Goal: Task Accomplishment & Management: Manage account settings

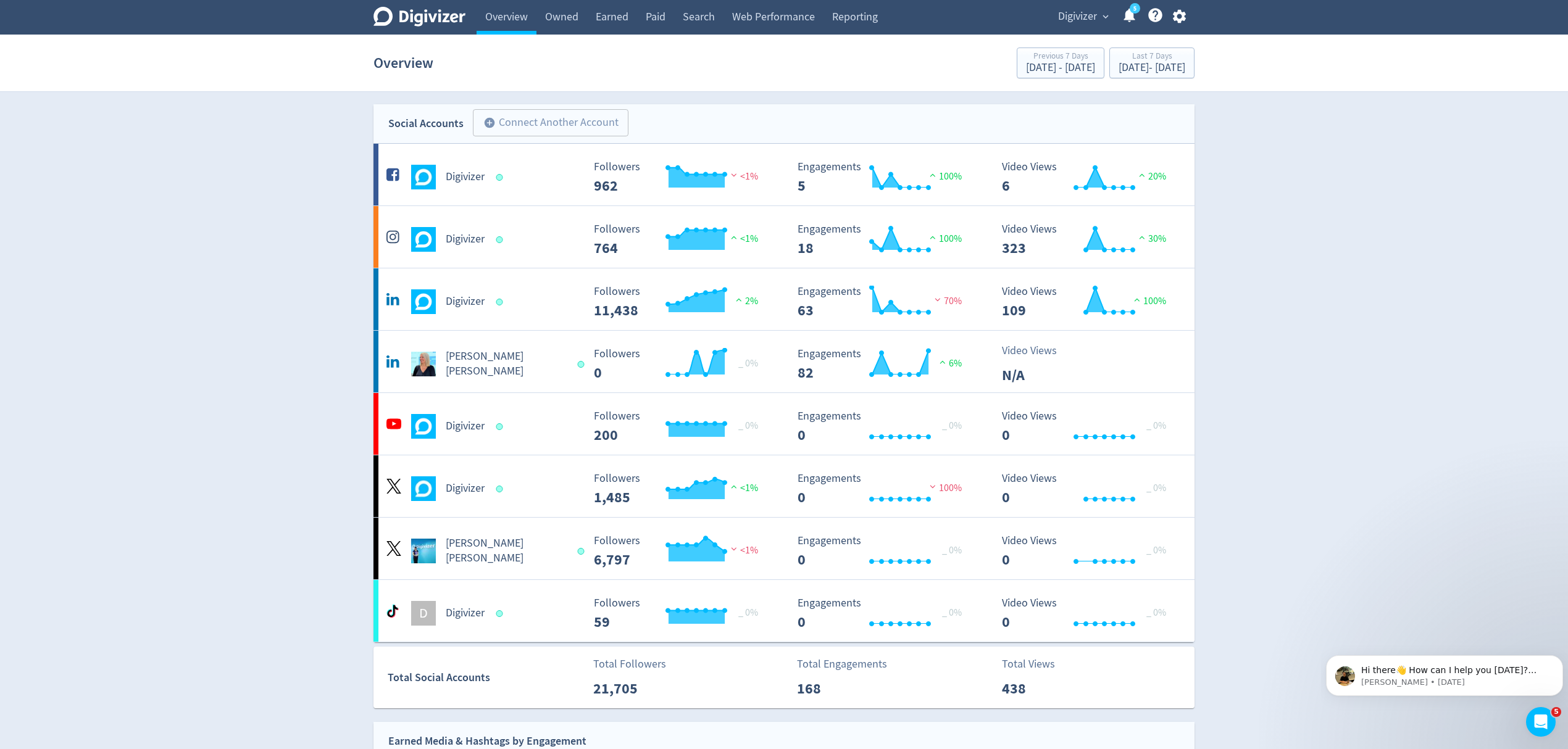
click at [1082, 12] on span "Digivizer" at bounding box center [1077, 16] width 39 height 20
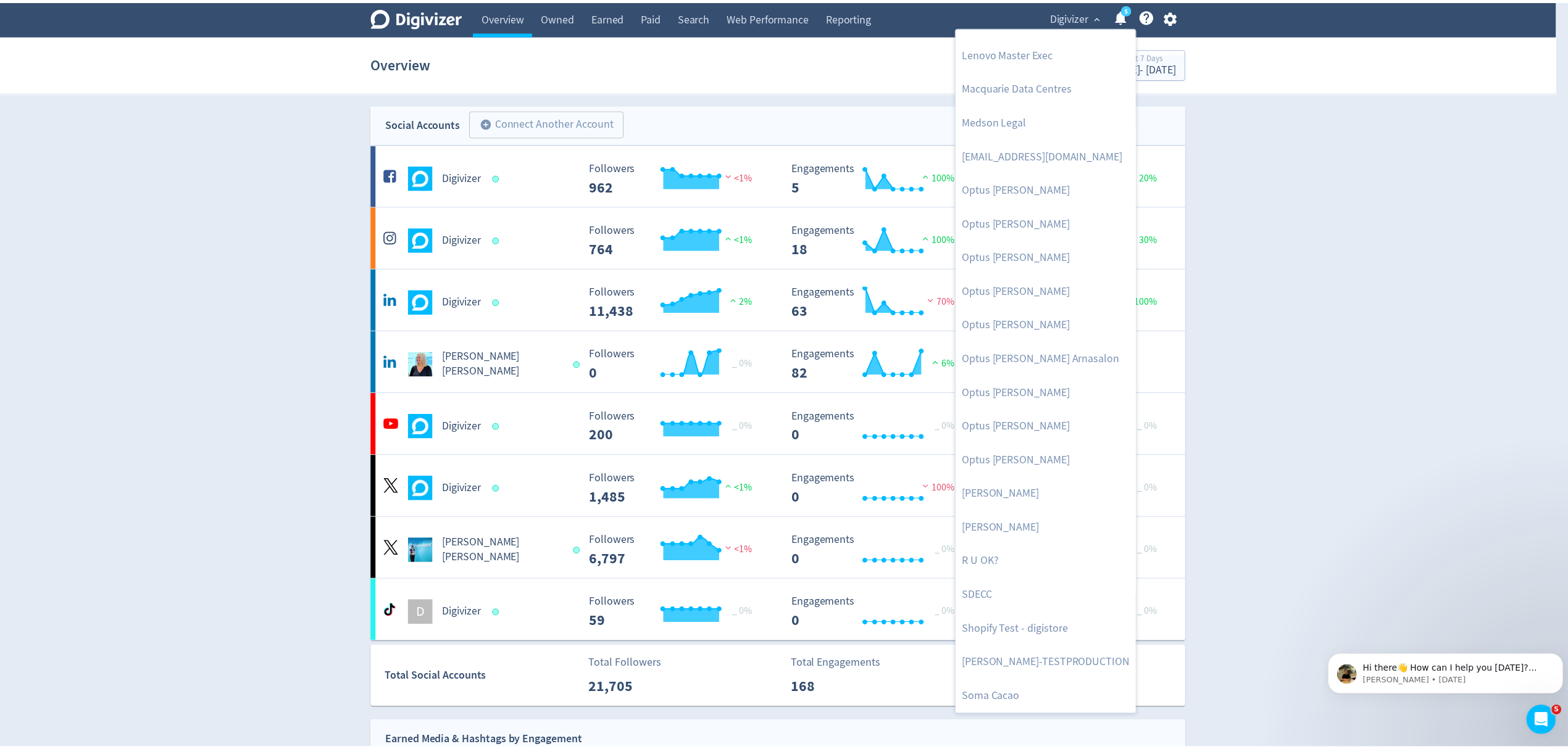
scroll to position [603, 0]
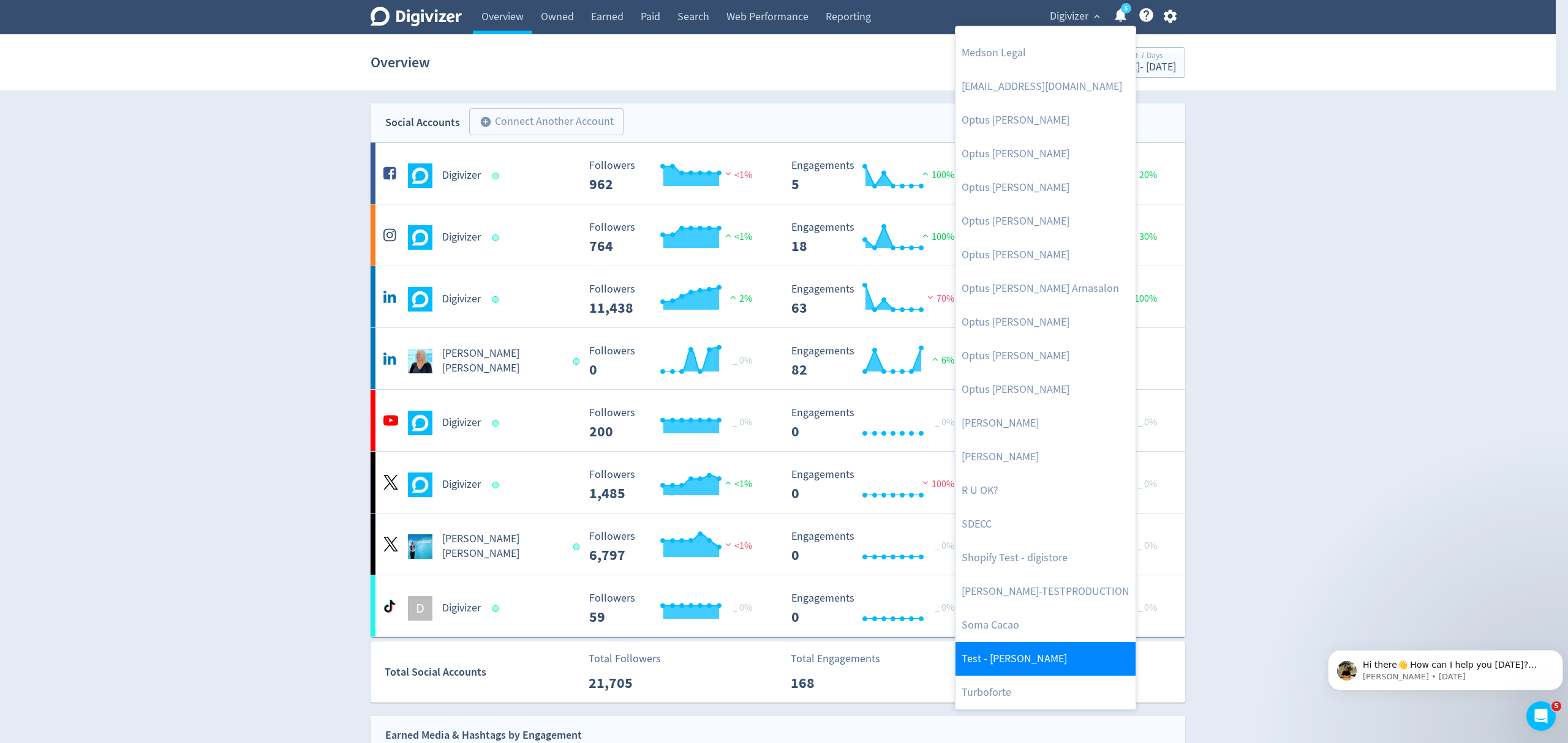
click at [997, 652] on link "Test - [PERSON_NAME]" at bounding box center [1045, 658] width 180 height 33
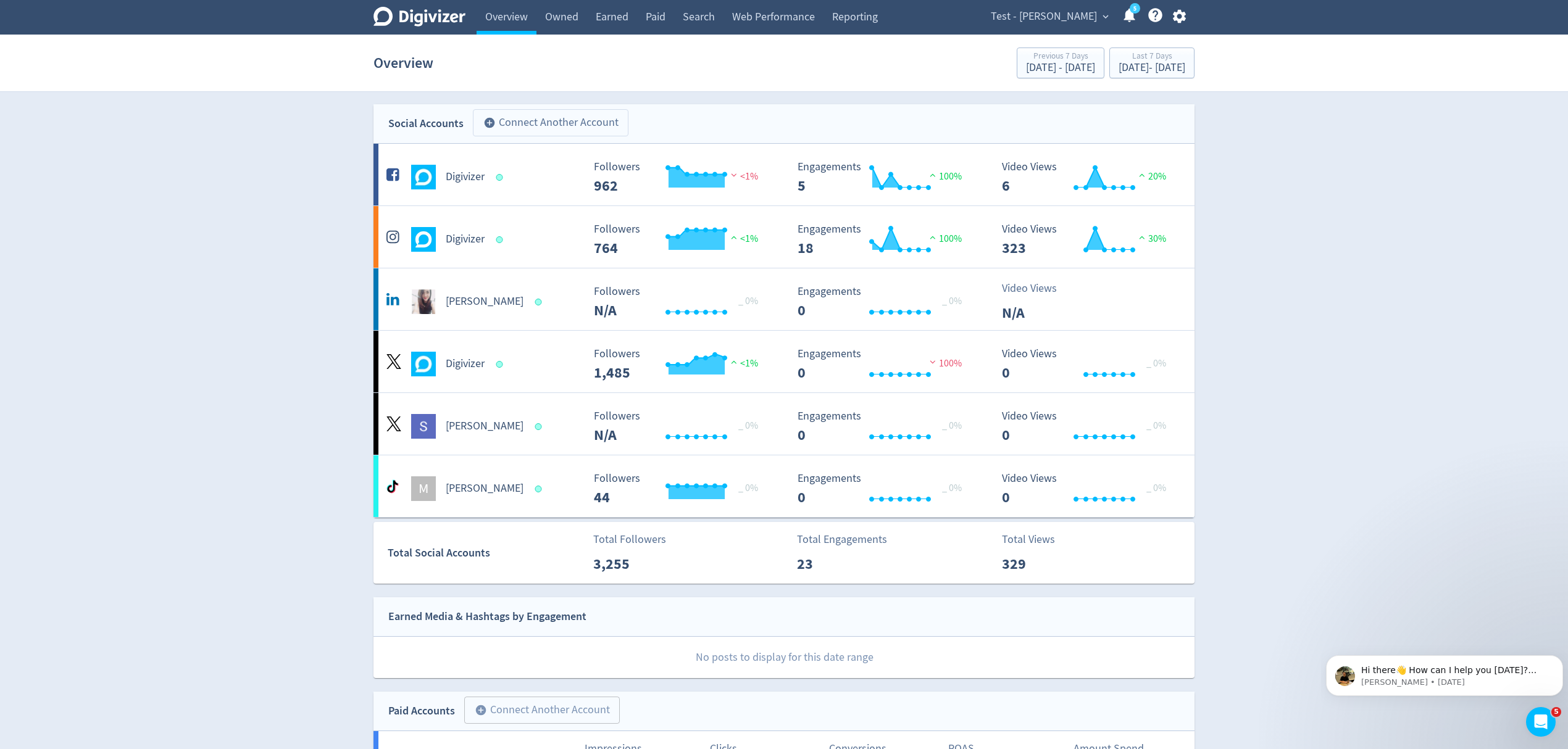
click at [588, 118] on button "add_circle Connect Another Account" at bounding box center [550, 123] width 155 height 27
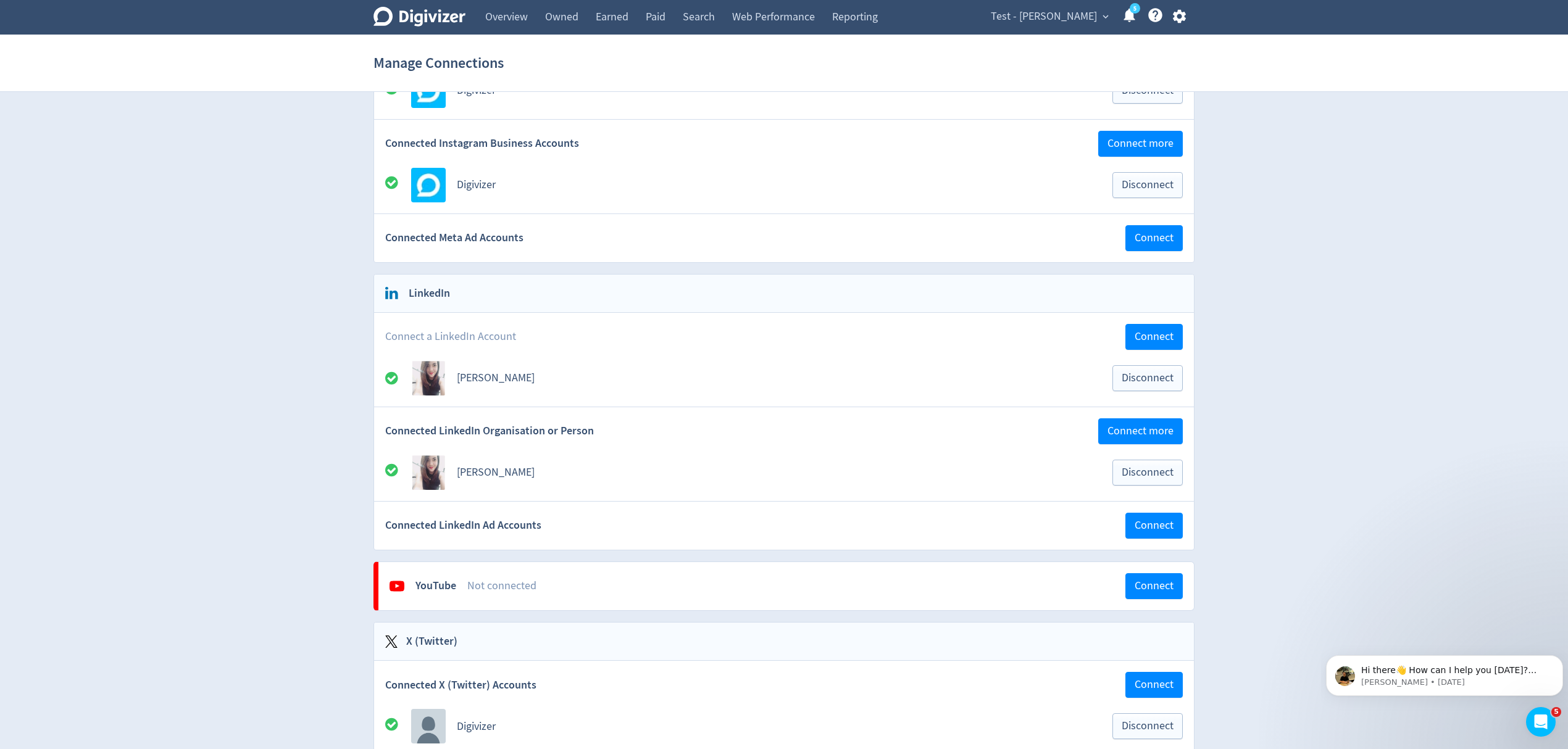
scroll to position [329, 0]
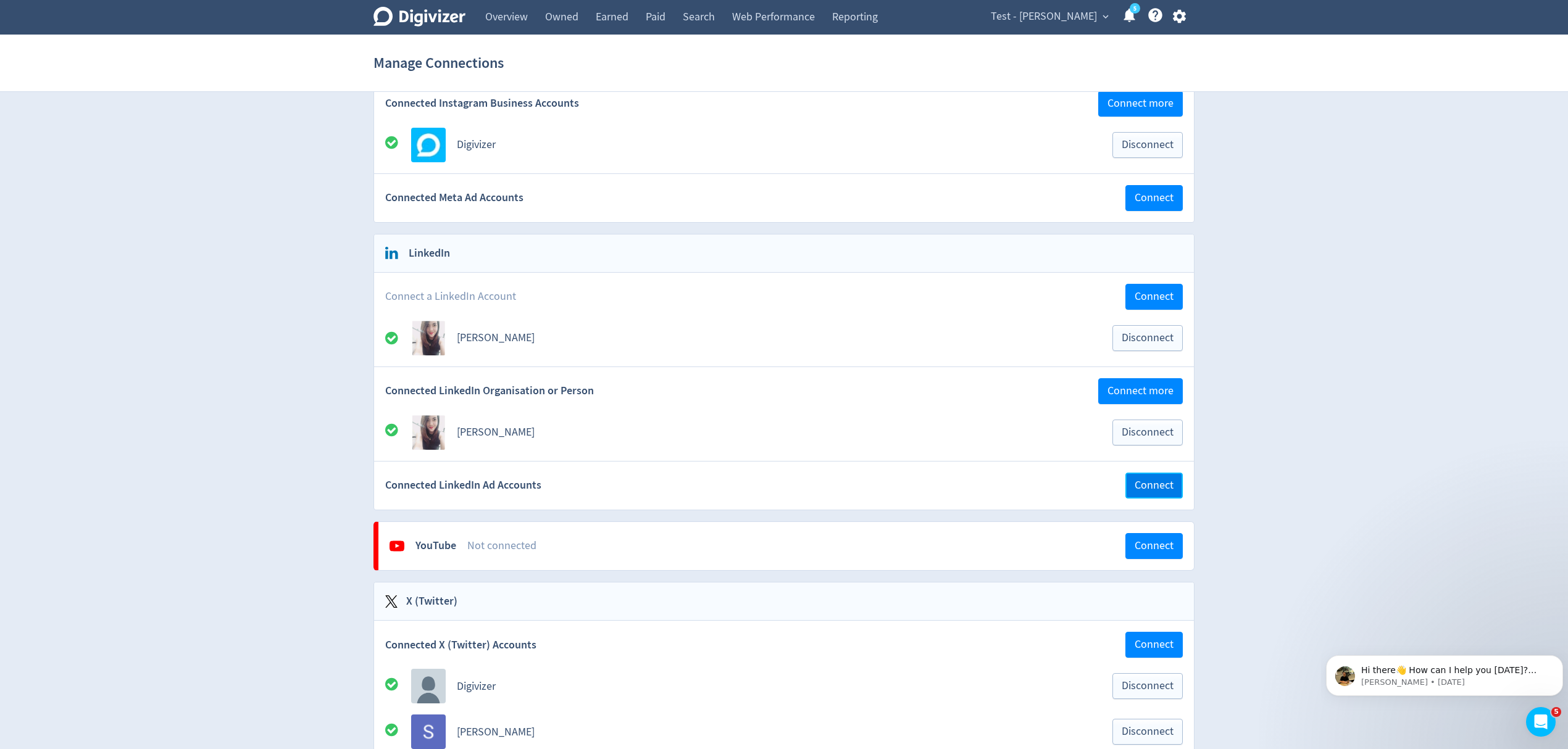
click at [1165, 492] on span "Connect" at bounding box center [1154, 486] width 39 height 12
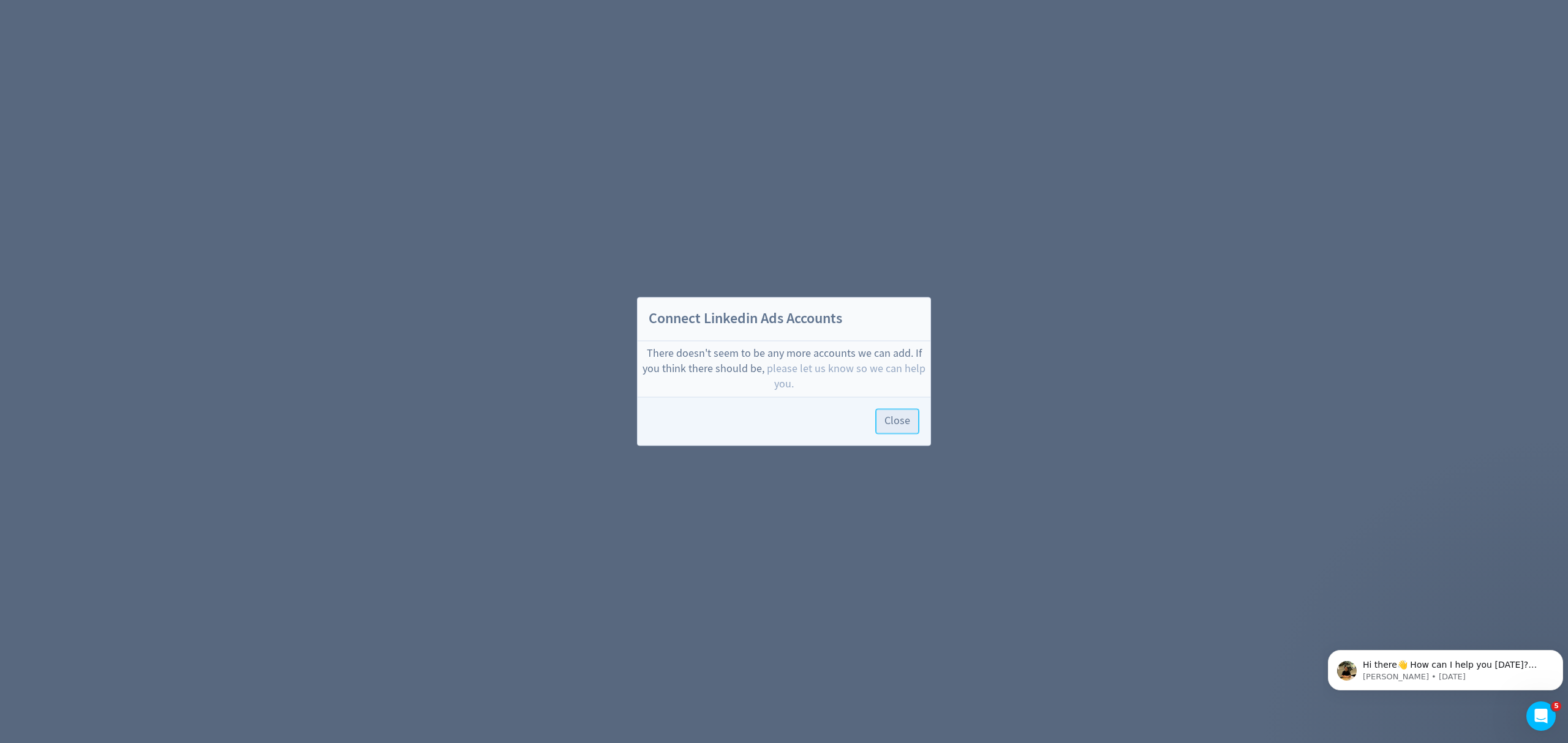
click at [903, 422] on span "Close" at bounding box center [897, 422] width 26 height 11
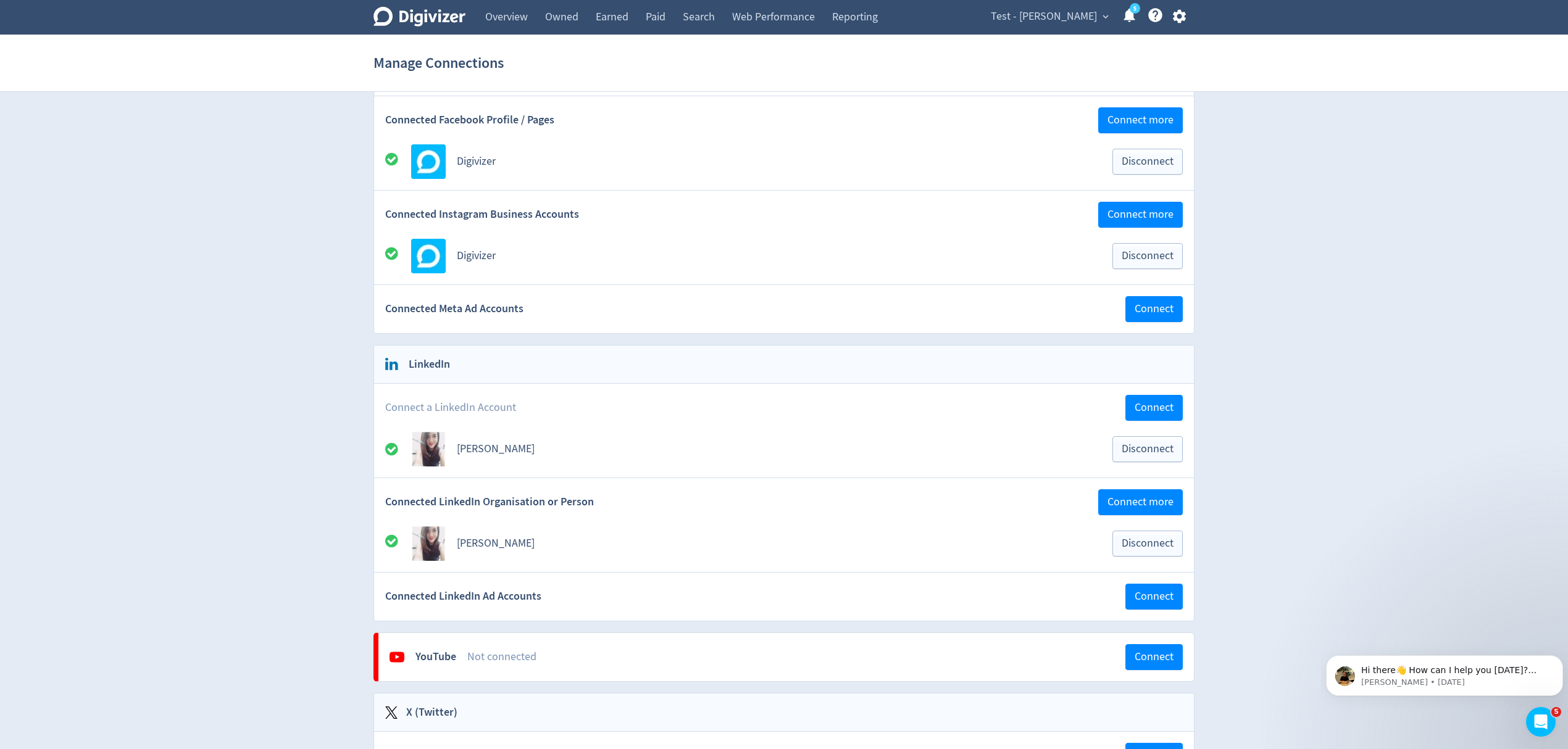
scroll to position [247, 0]
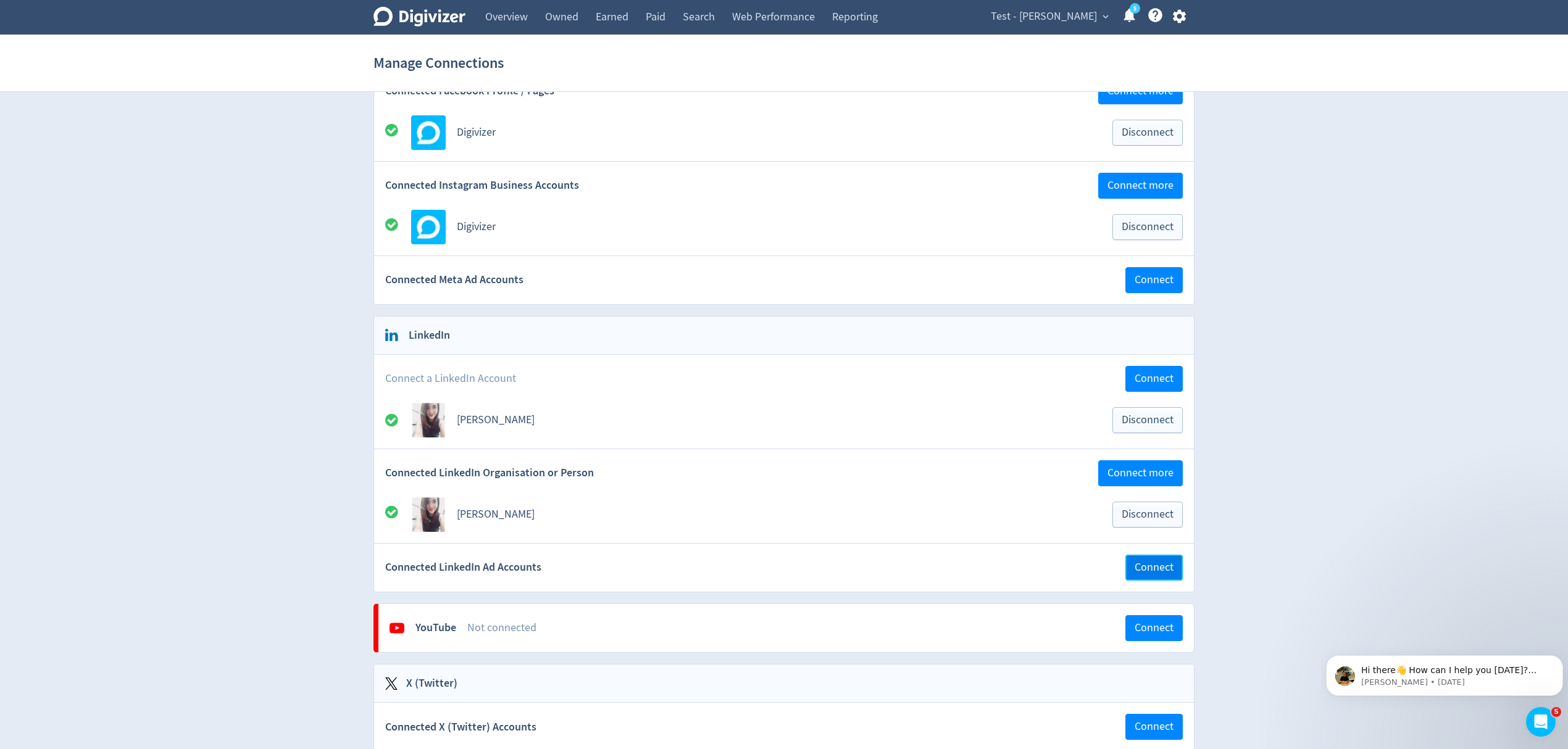
click at [1149, 573] on span "Connect" at bounding box center [1154, 568] width 39 height 12
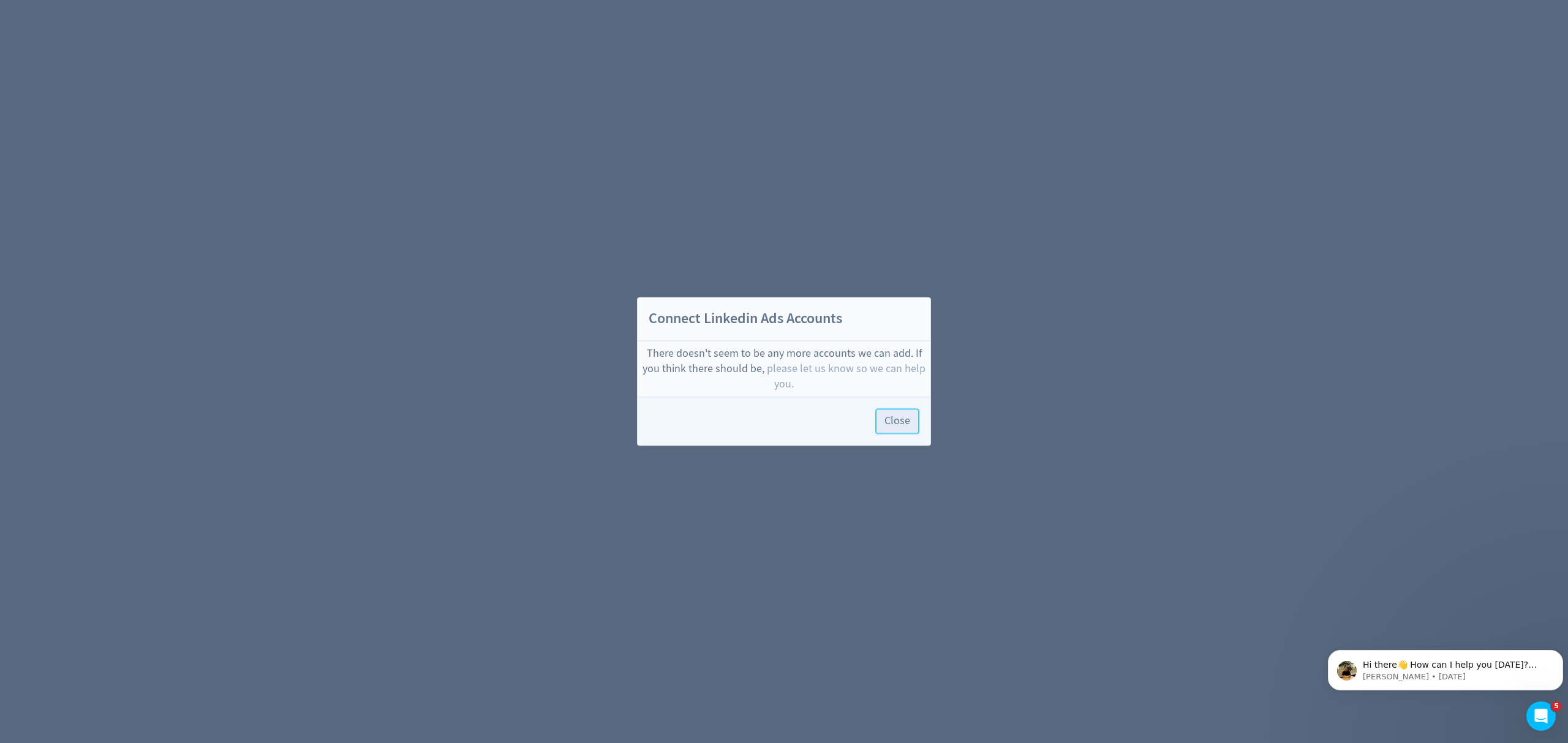
click at [896, 420] on span "Close" at bounding box center [897, 422] width 26 height 11
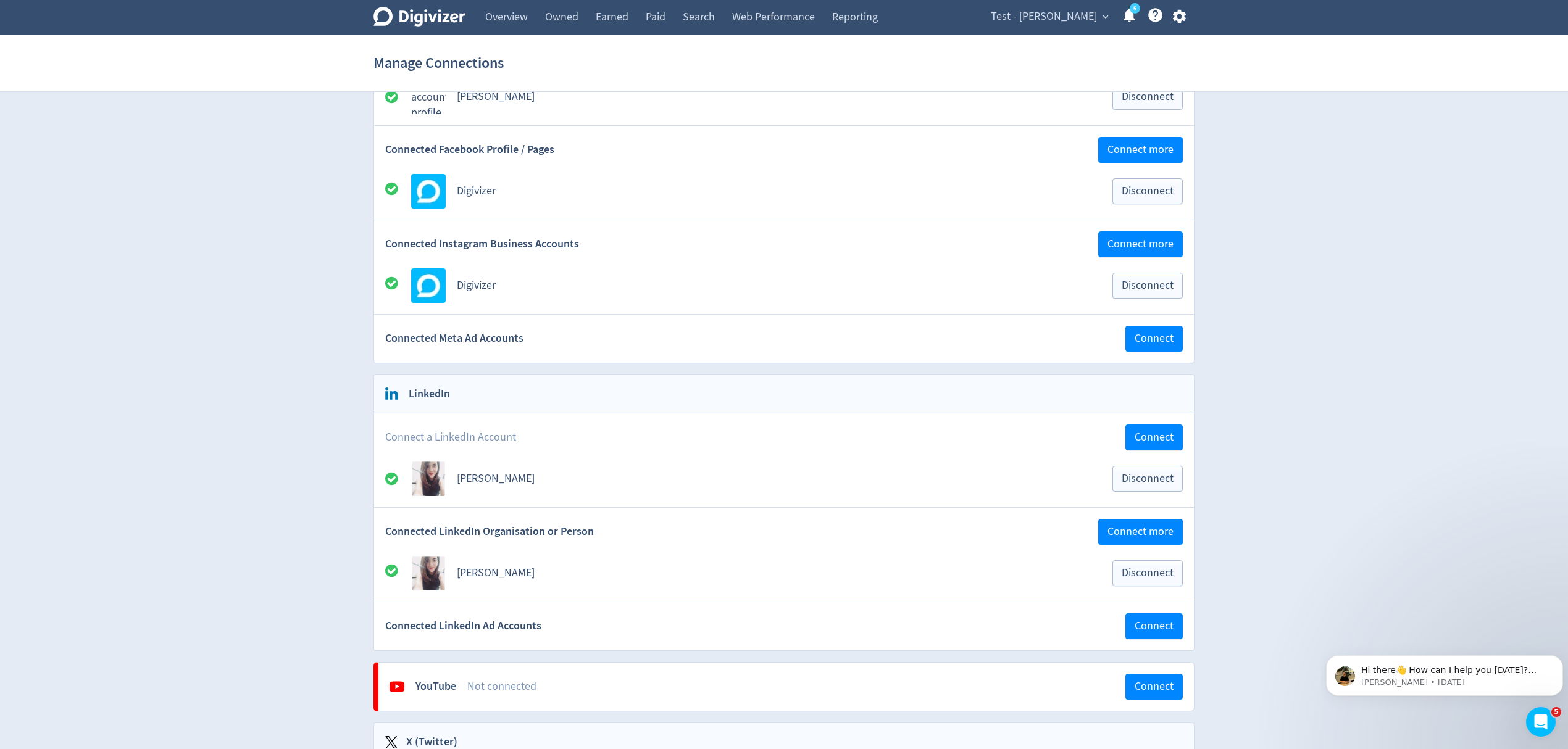
scroll to position [247, 0]
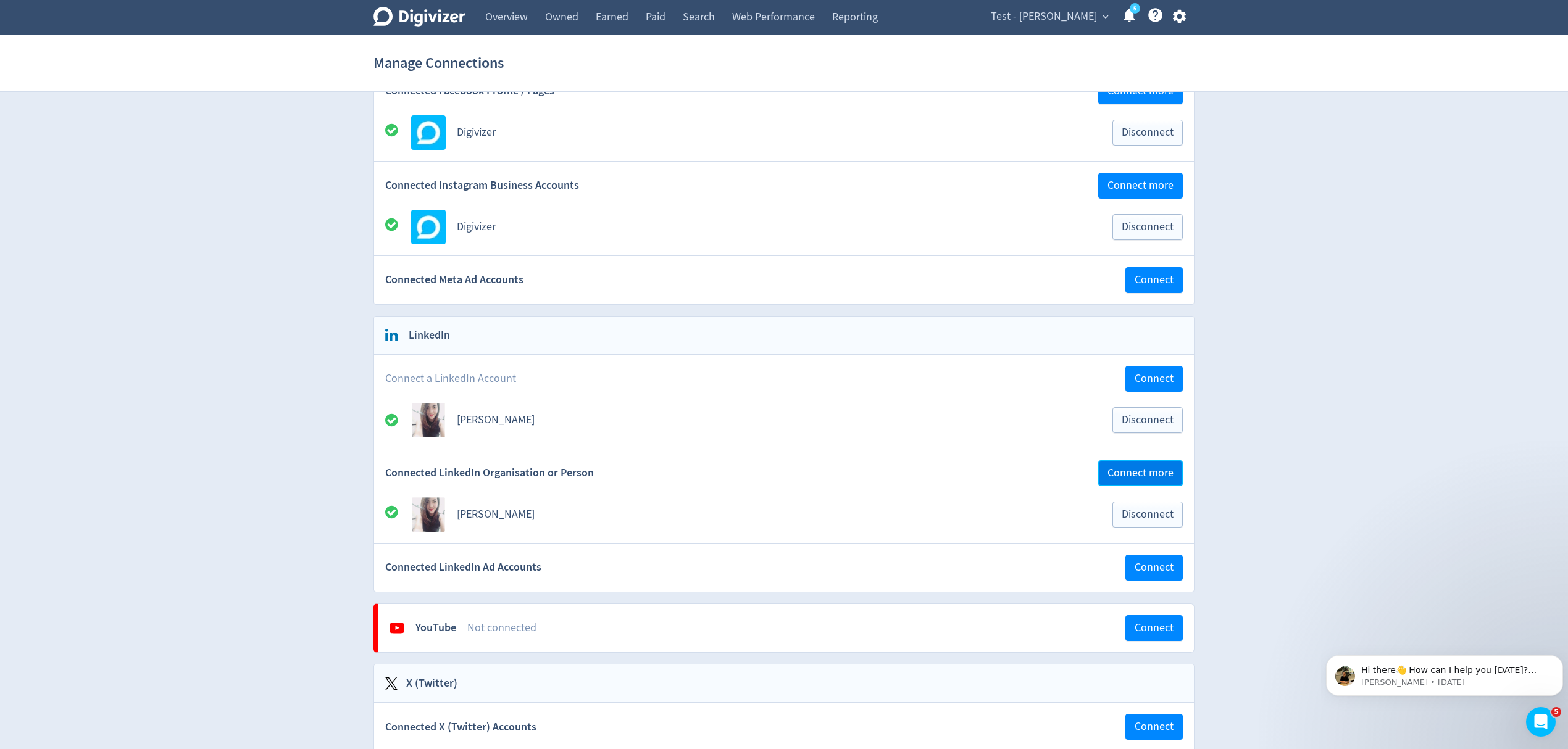
click at [1145, 479] on span "Connect more" at bounding box center [1140, 474] width 66 height 12
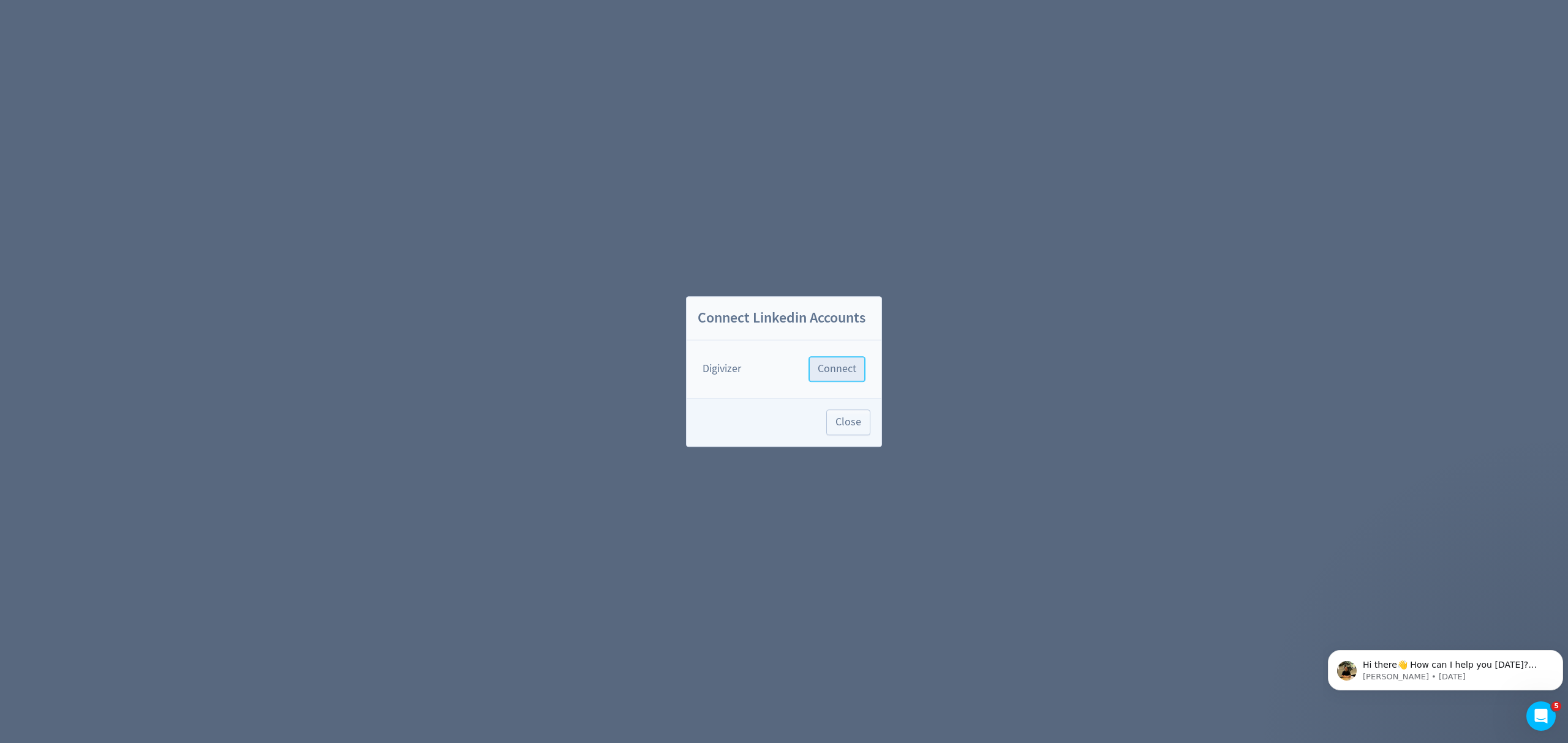
click at [835, 370] on span "Connect" at bounding box center [836, 369] width 38 height 11
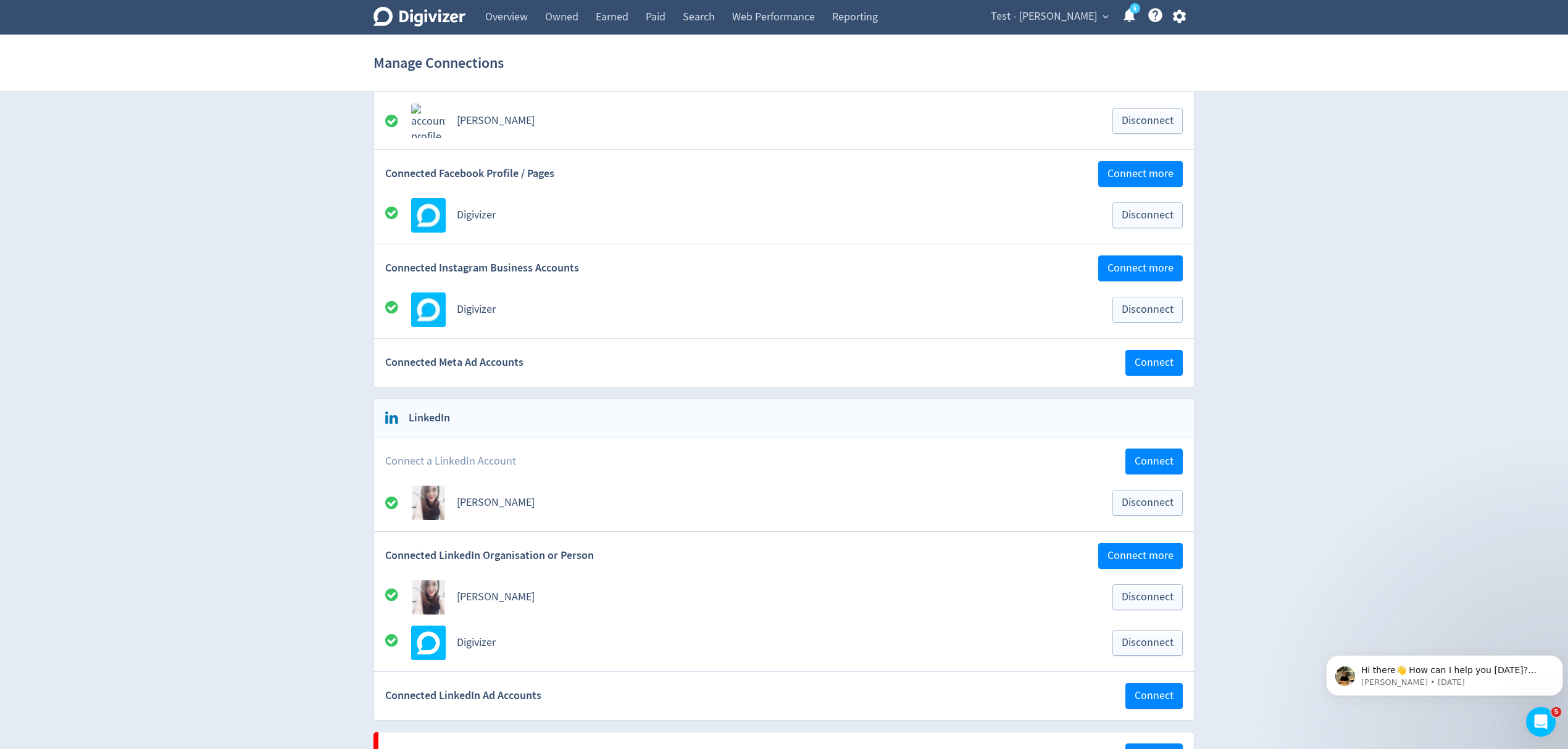
scroll to position [247, 0]
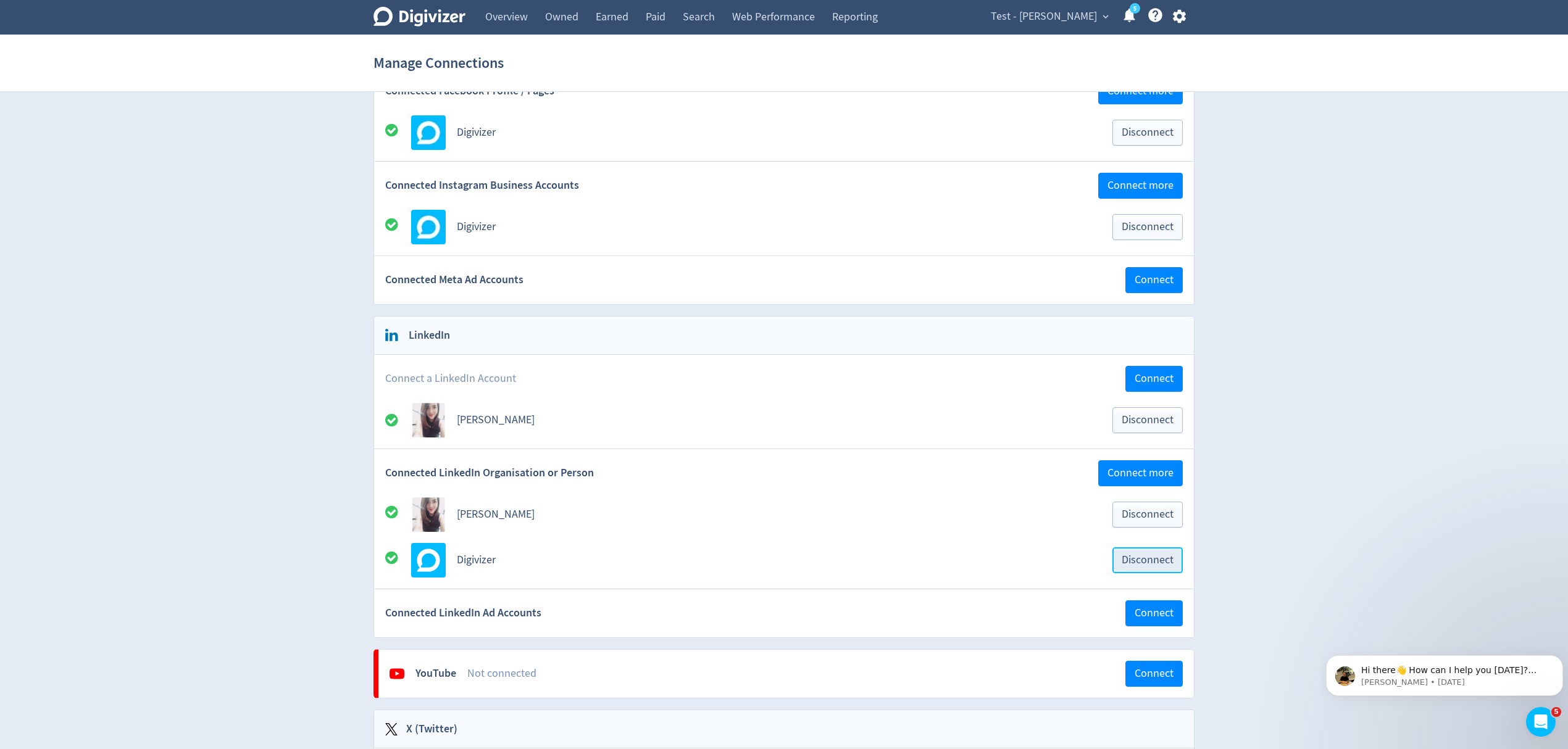
click at [1149, 564] on span "Disconnect" at bounding box center [1147, 561] width 52 height 12
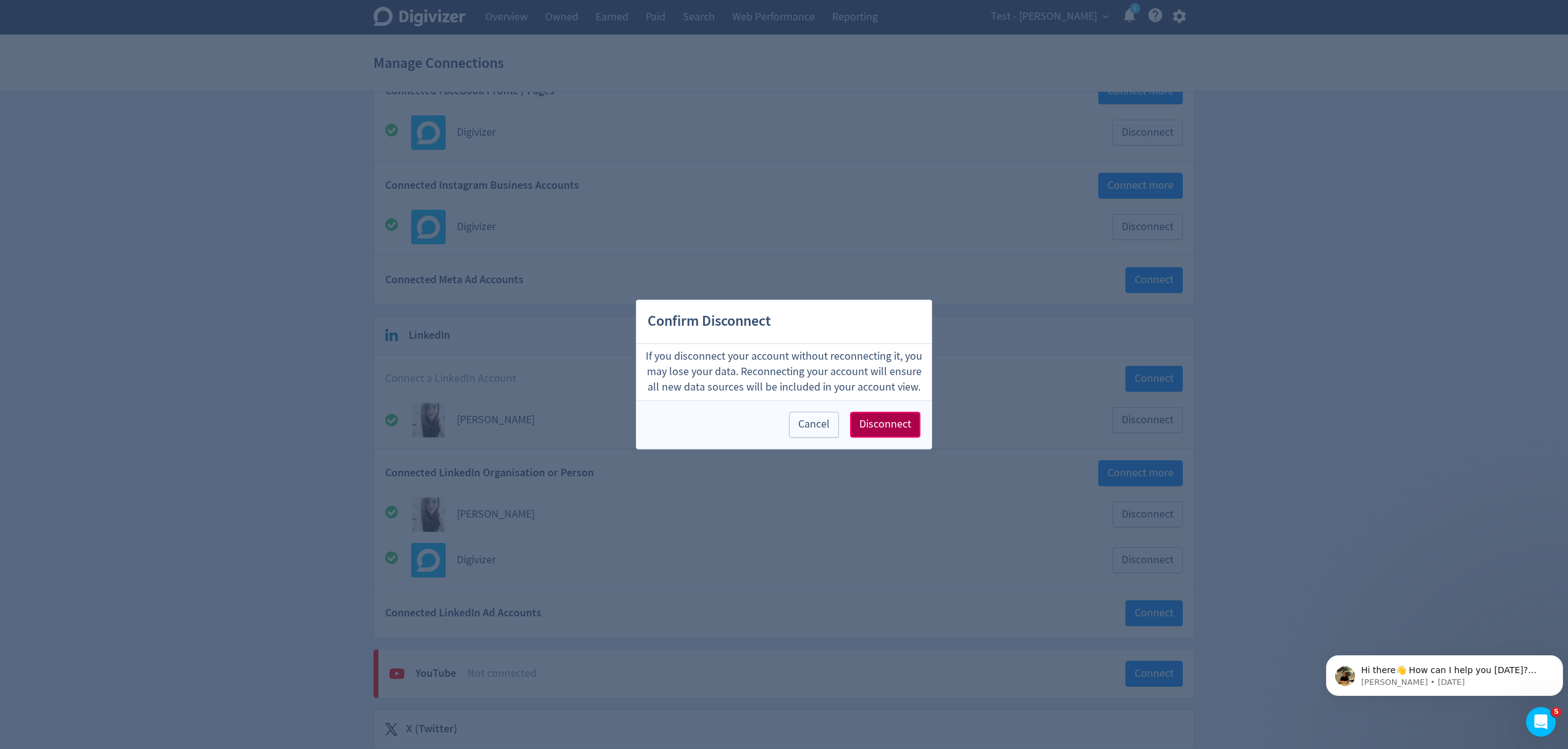
click at [877, 423] on span "Disconnect" at bounding box center [885, 425] width 52 height 12
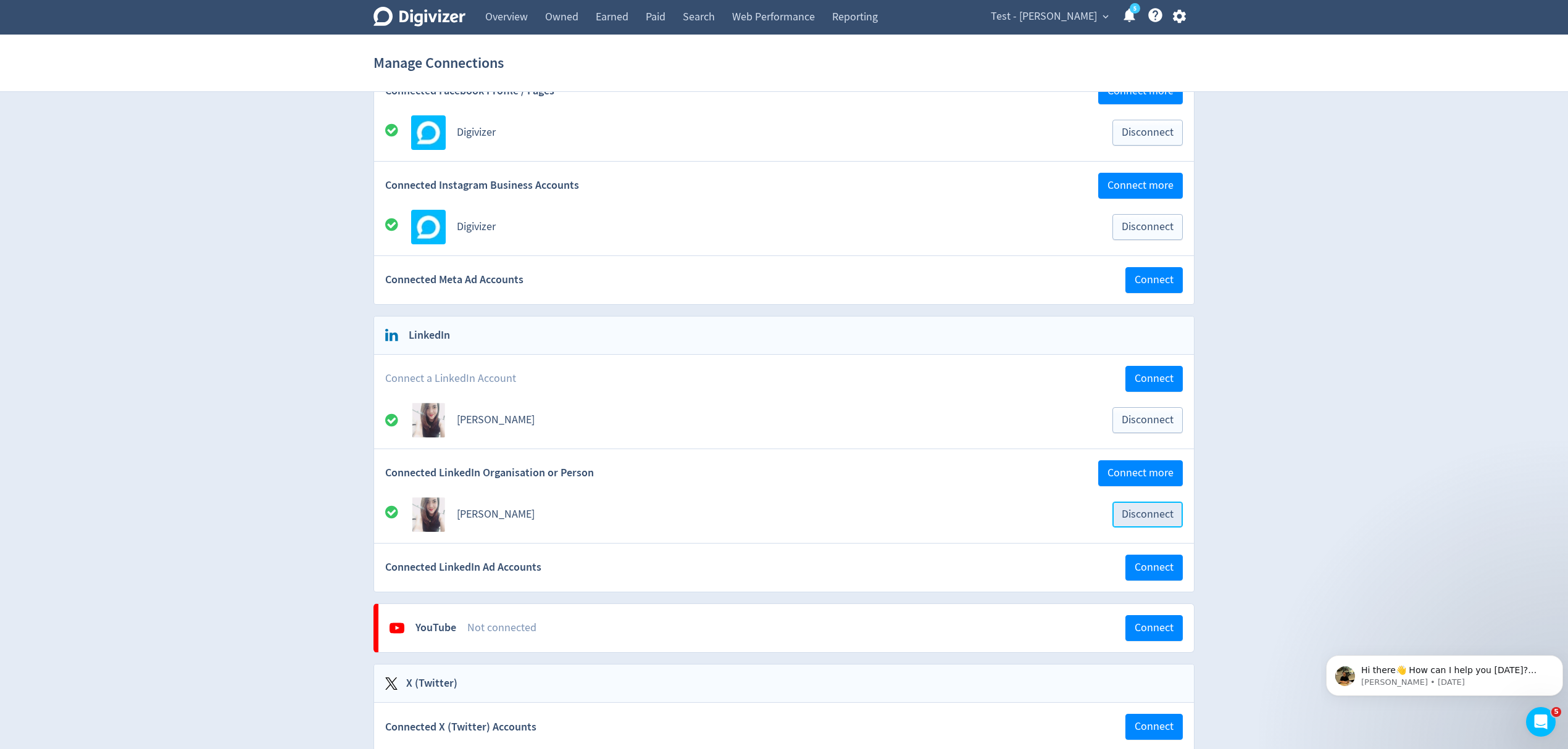
click at [1152, 520] on span "Disconnect" at bounding box center [1147, 515] width 52 height 12
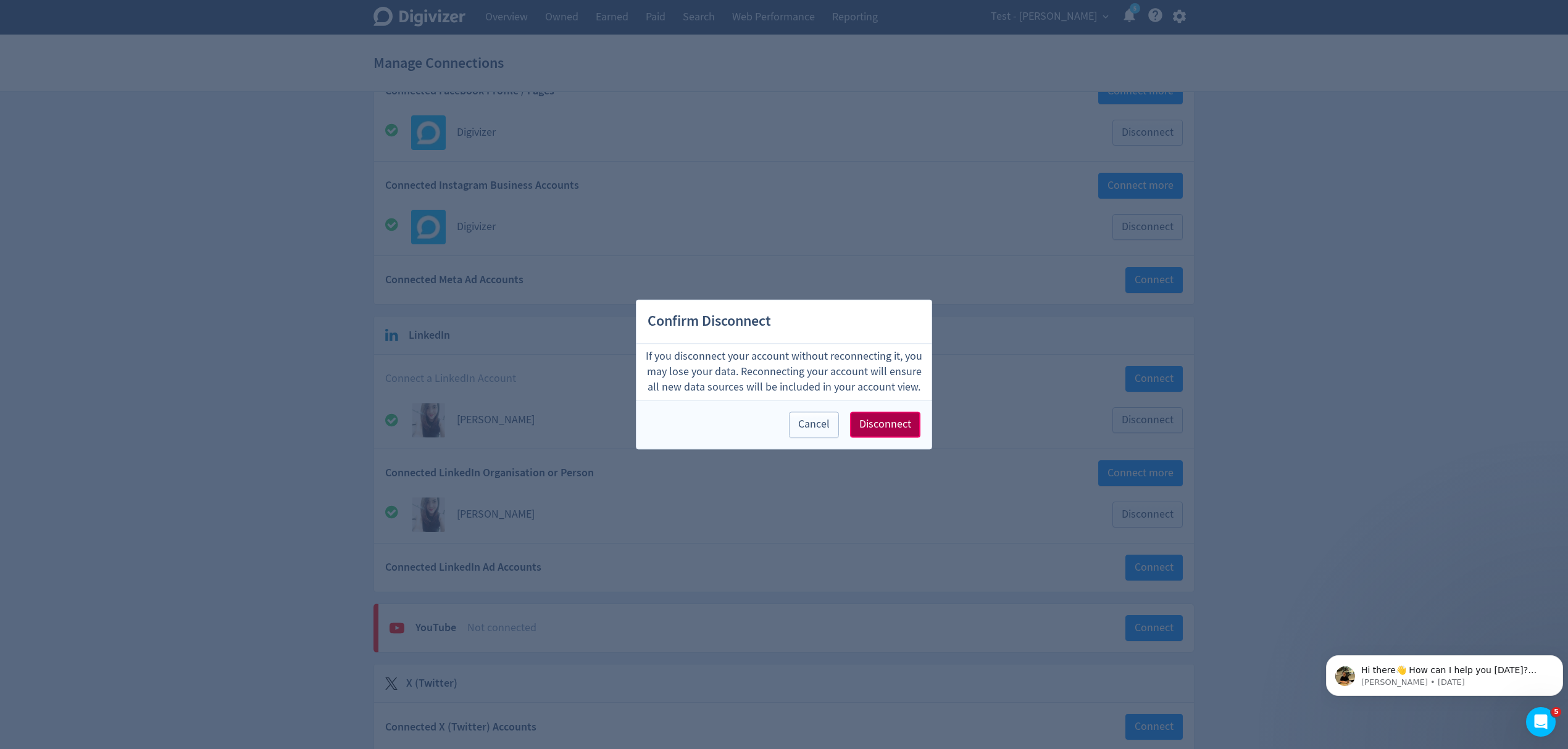
click at [886, 422] on span "Disconnect" at bounding box center [885, 425] width 52 height 12
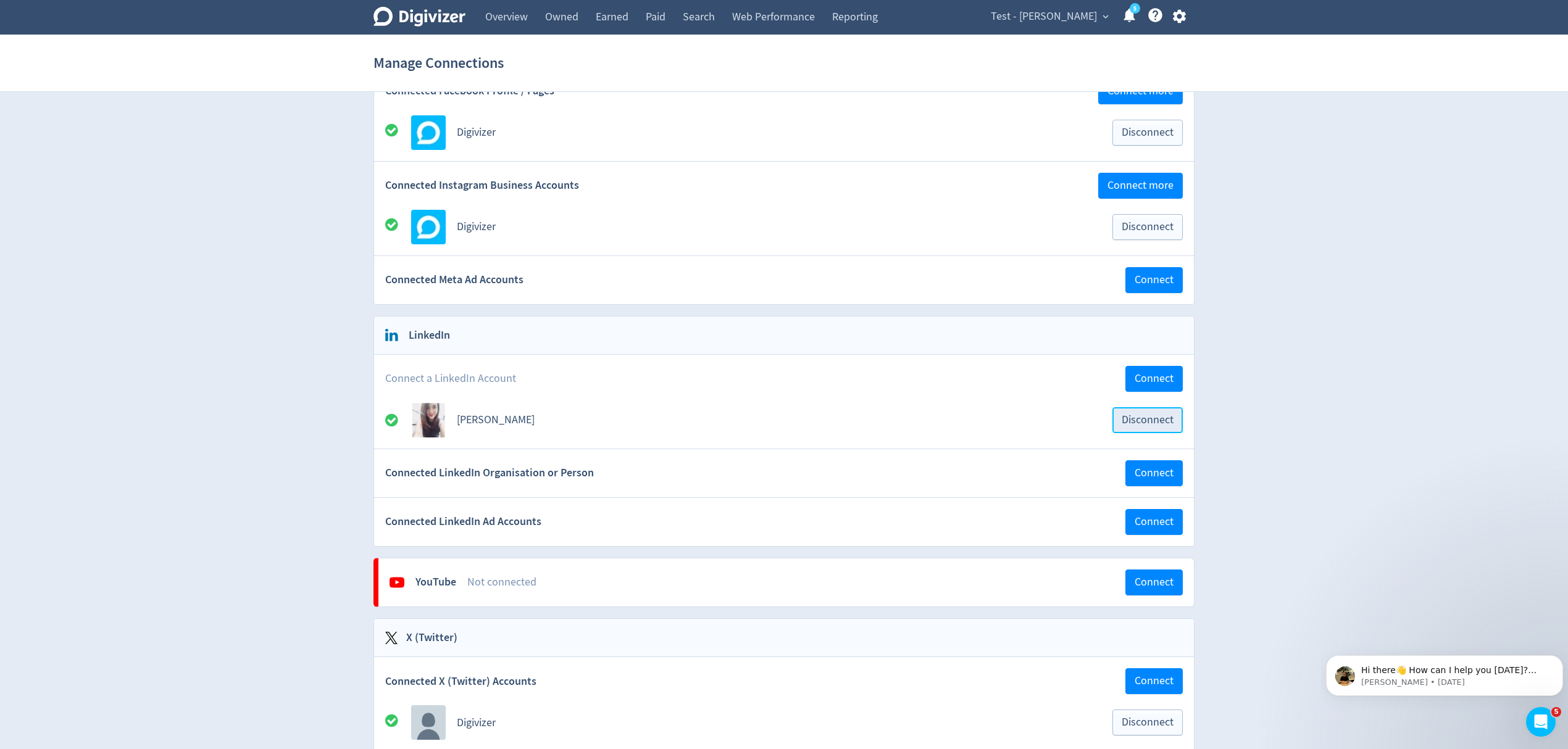
click at [1159, 425] on span "Disconnect" at bounding box center [1147, 420] width 52 height 12
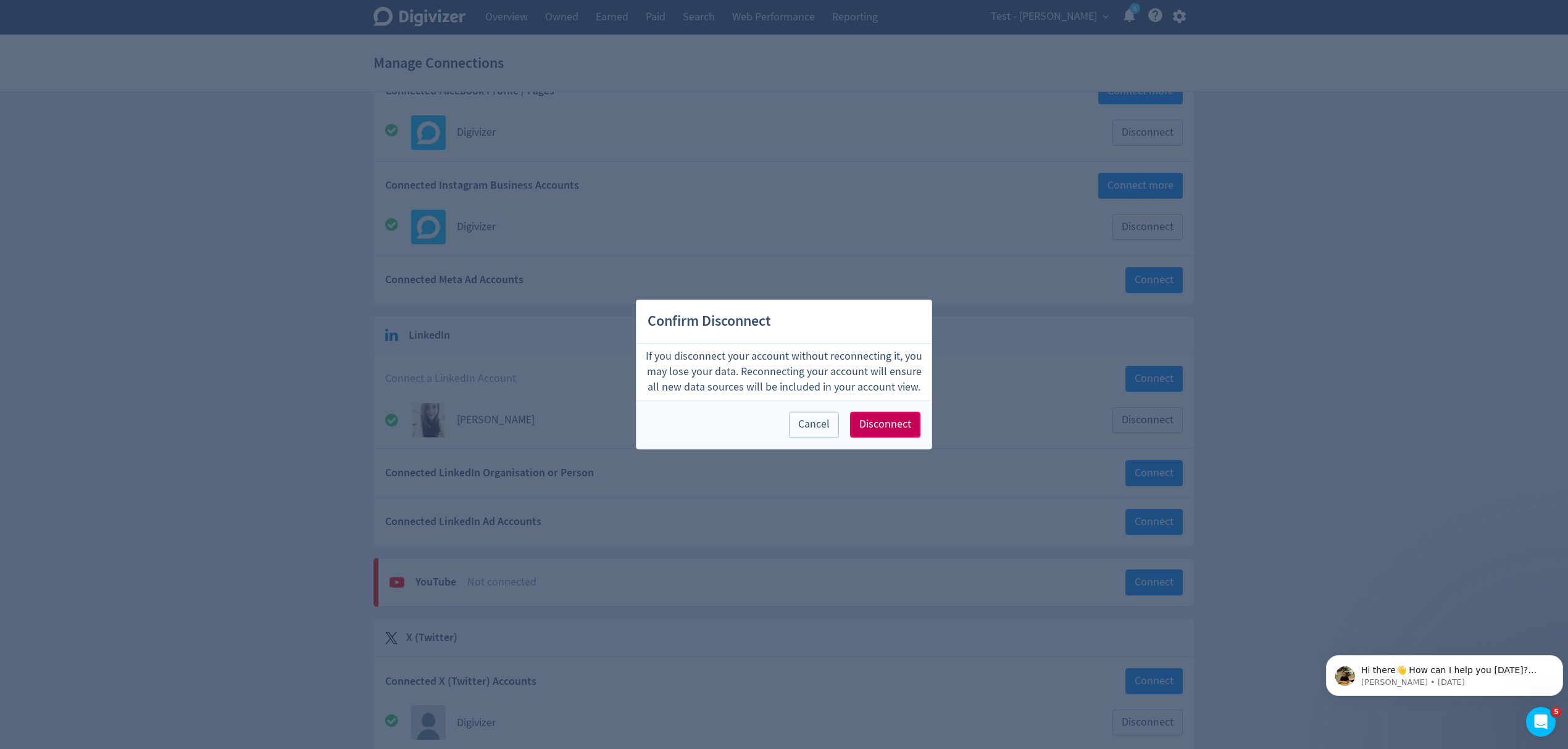
click at [911, 431] on button "Disconnect" at bounding box center [886, 425] width 71 height 26
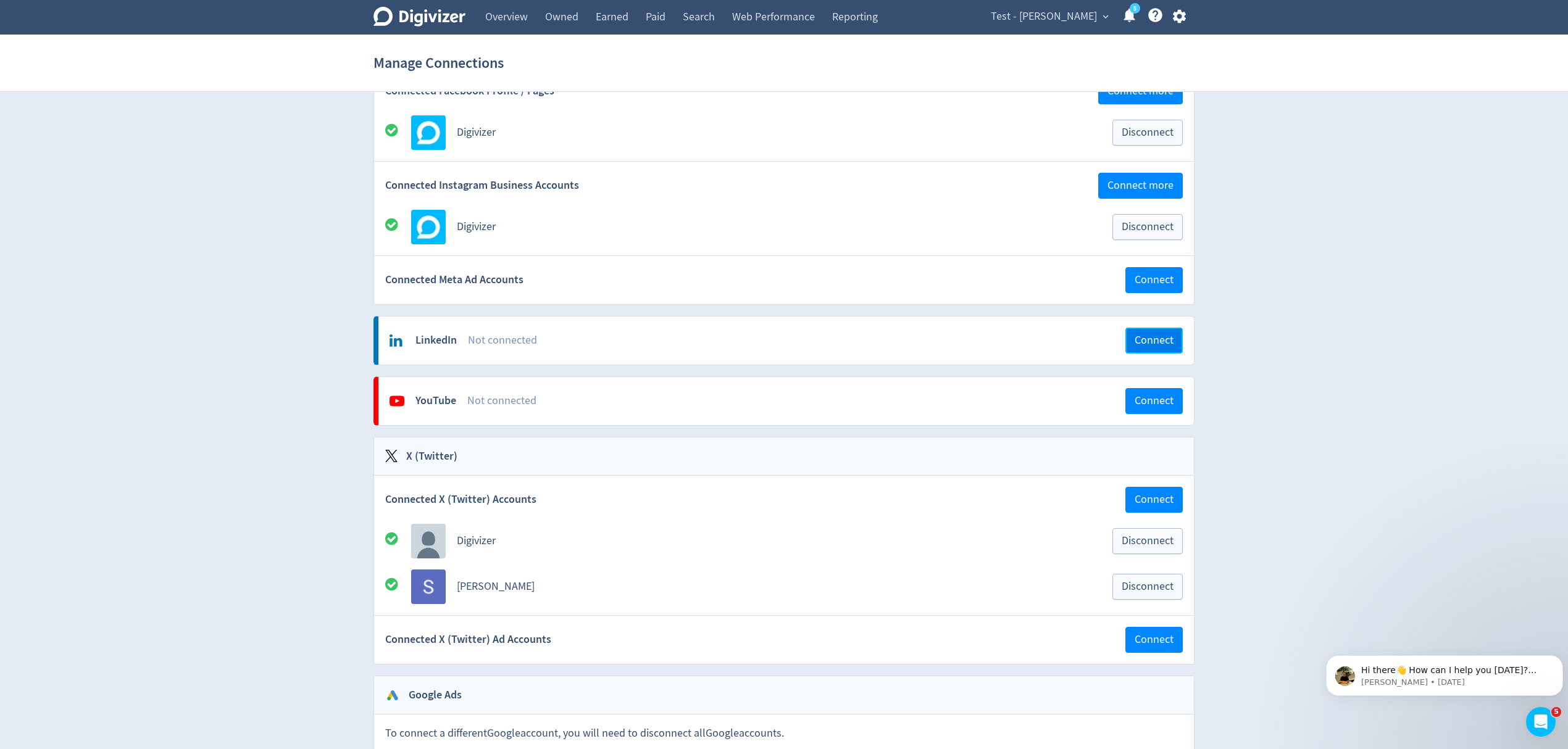
click at [1153, 345] on span "Connect" at bounding box center [1154, 341] width 39 height 12
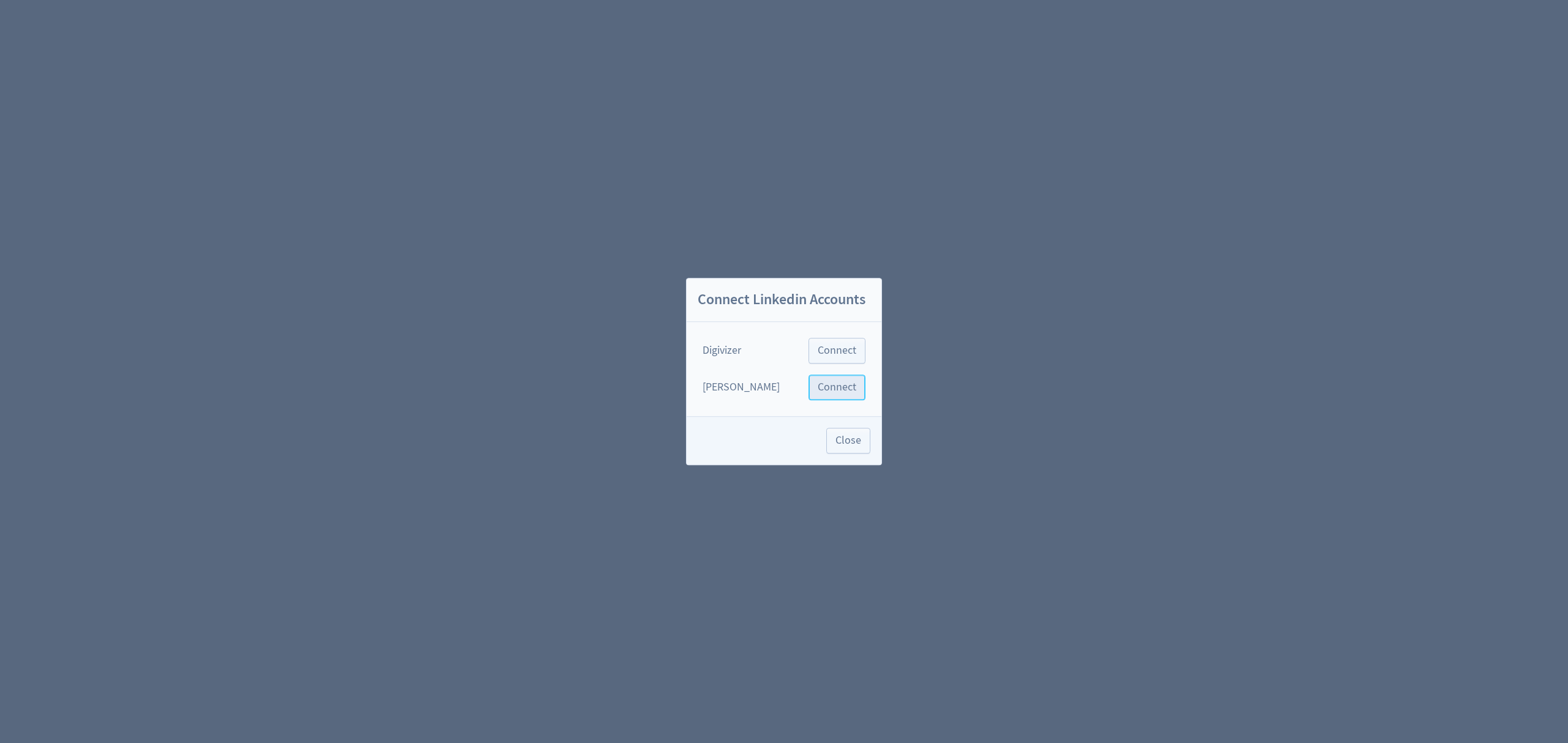
click at [839, 385] on span "Connect" at bounding box center [836, 387] width 38 height 11
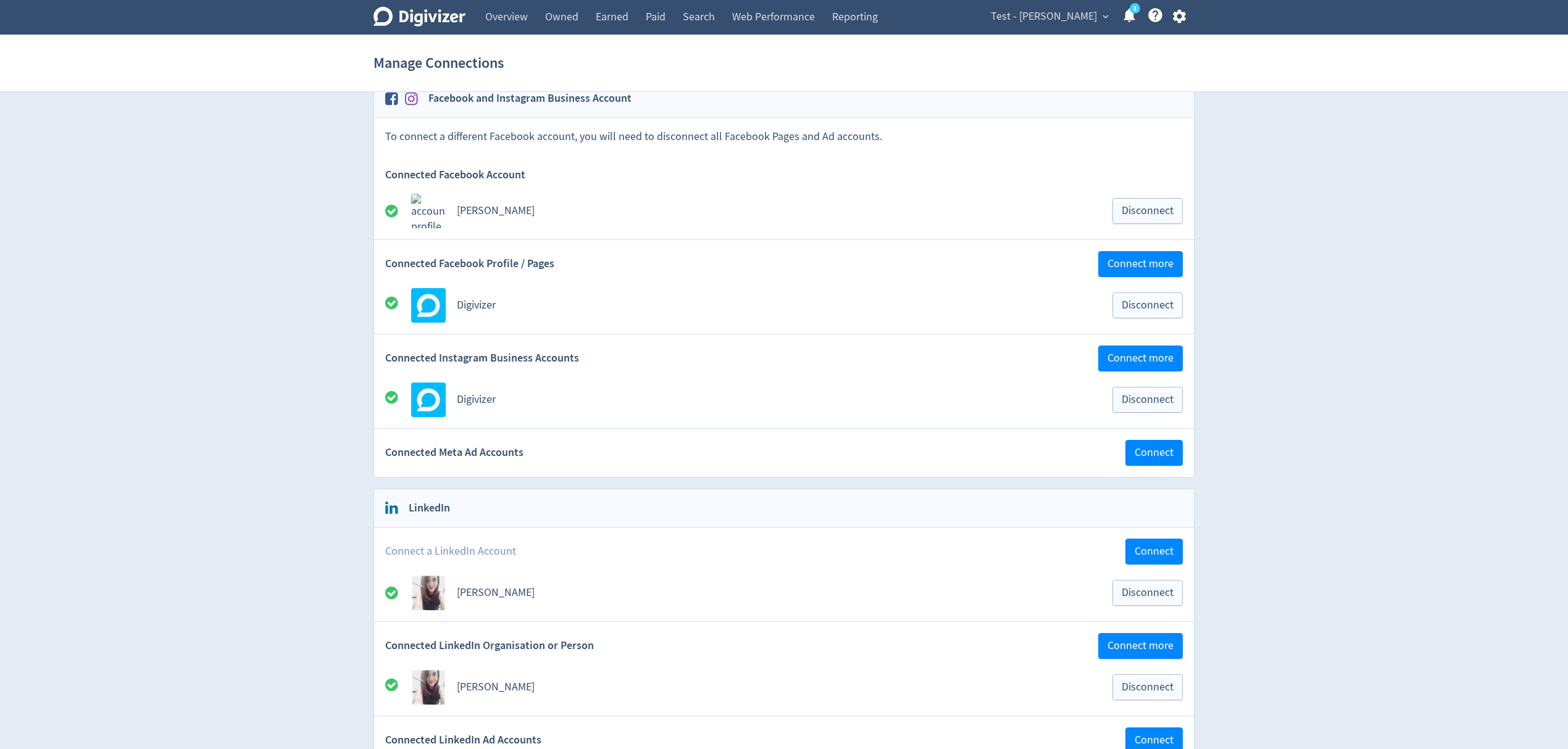
scroll to position [164, 0]
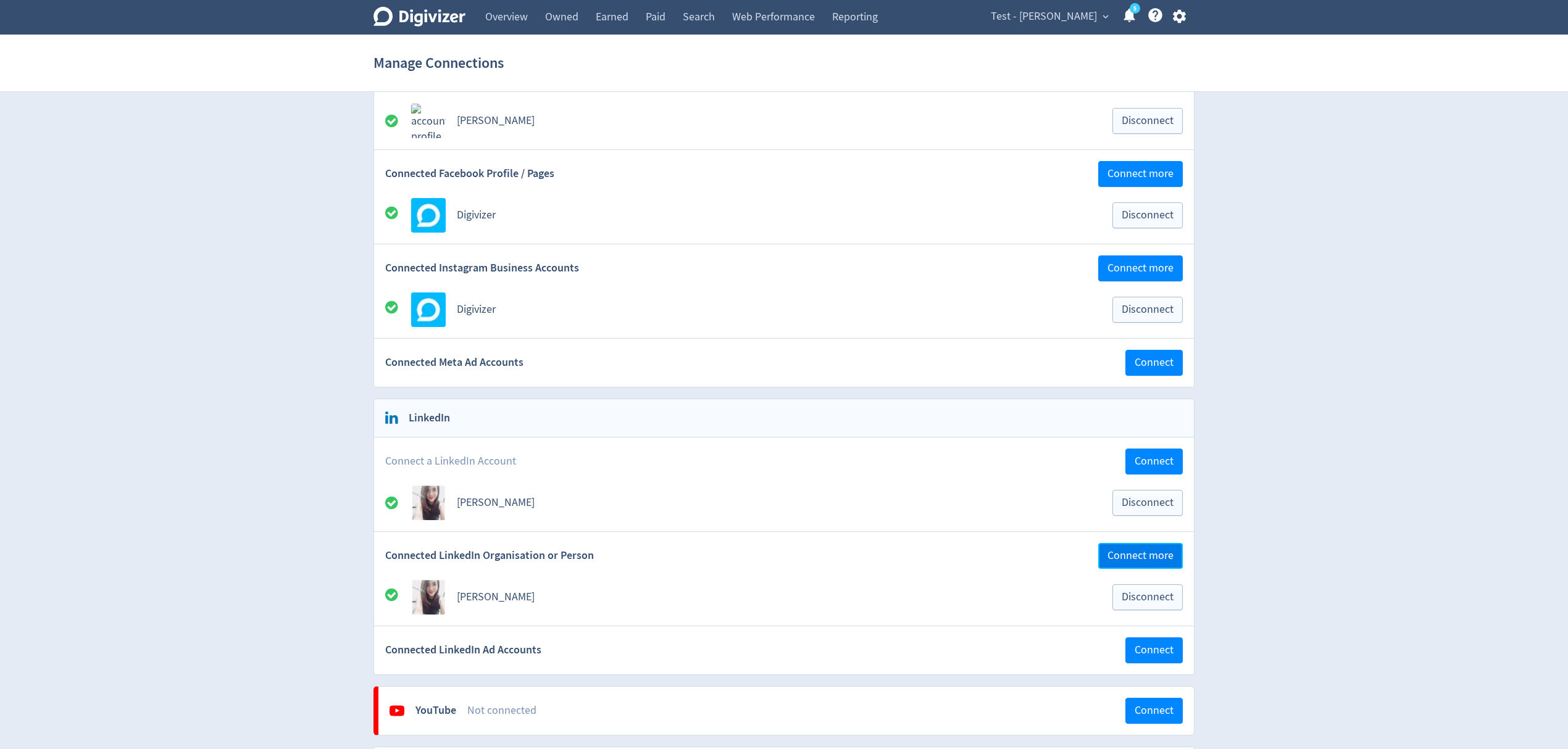
click at [1146, 558] on span "Connect more" at bounding box center [1140, 557] width 66 height 12
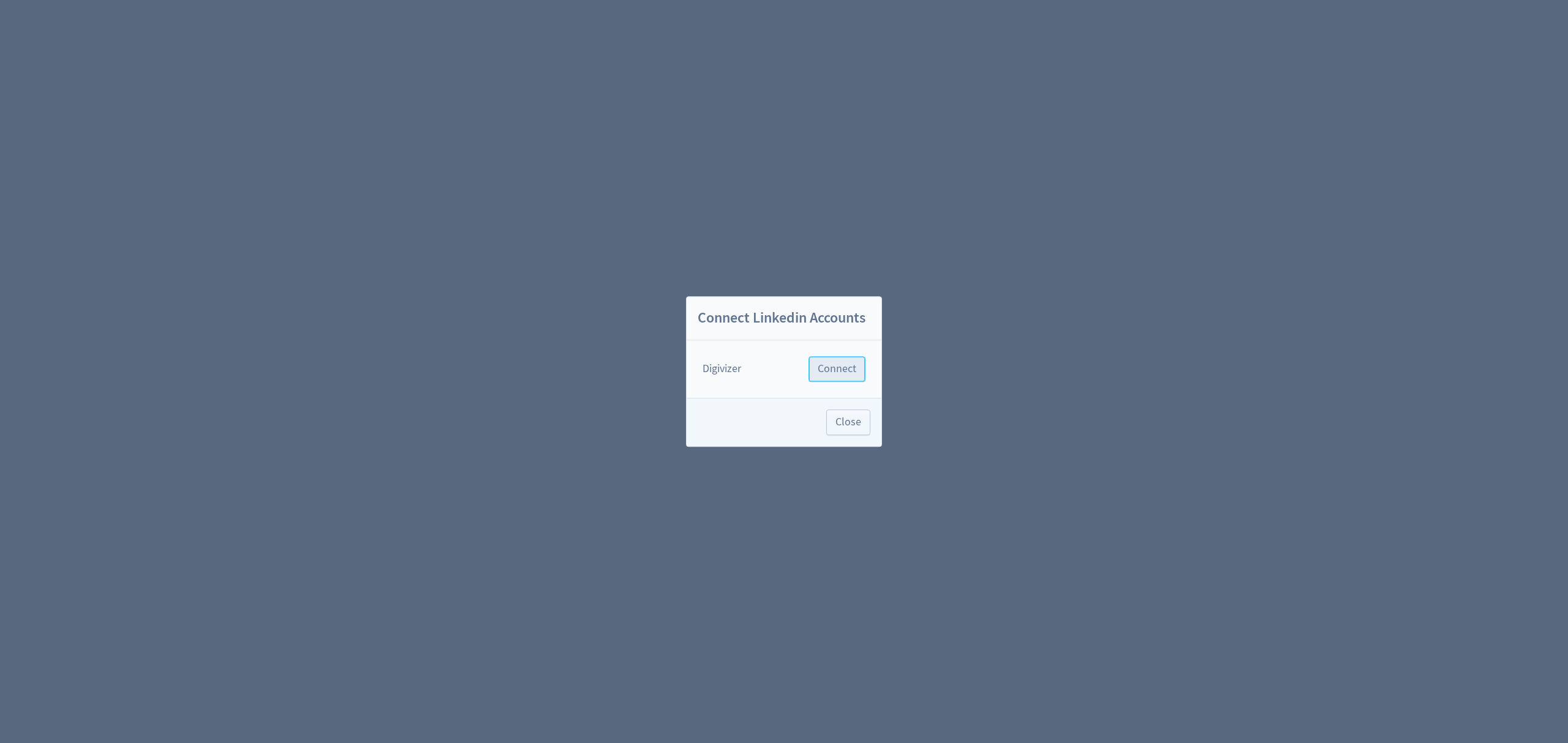
click at [834, 370] on span "Connect" at bounding box center [836, 369] width 38 height 11
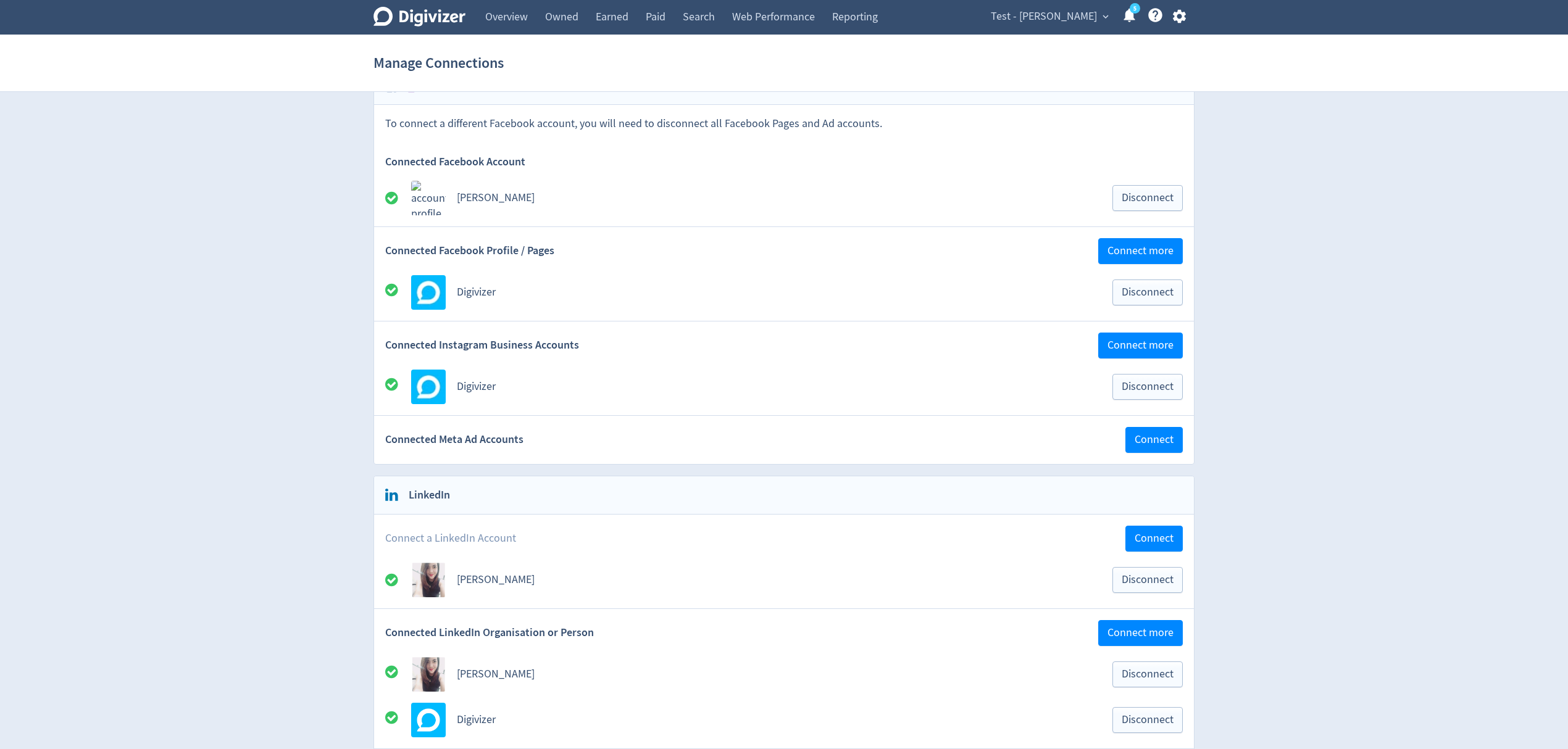
scroll to position [82, 0]
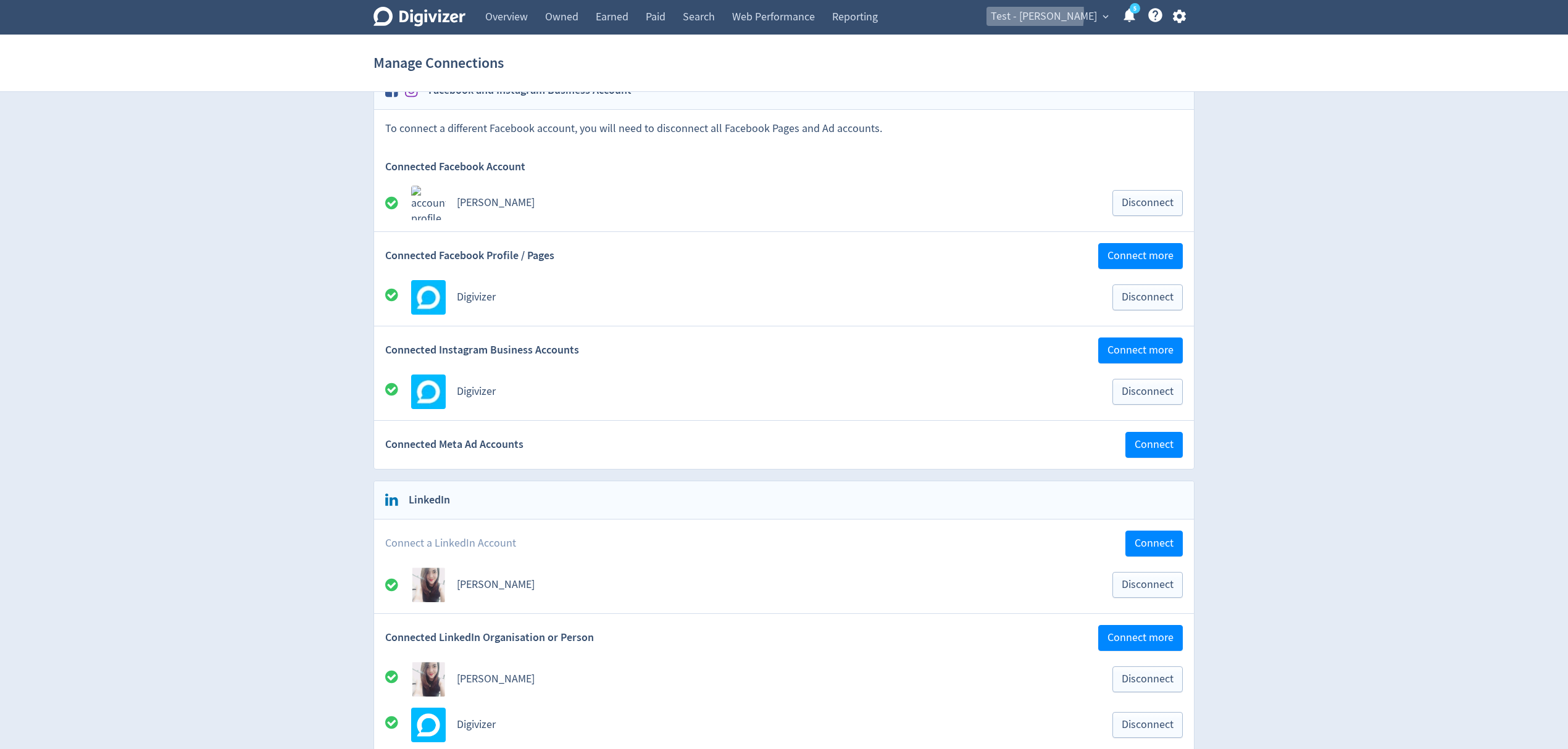
drag, startPoint x: 1015, startPoint y: 14, endPoint x: 1086, endPoint y: 14, distance: 71.0
click at [1086, 14] on button "Test - Malyn Diaz expand_more" at bounding box center [1049, 16] width 125 height 20
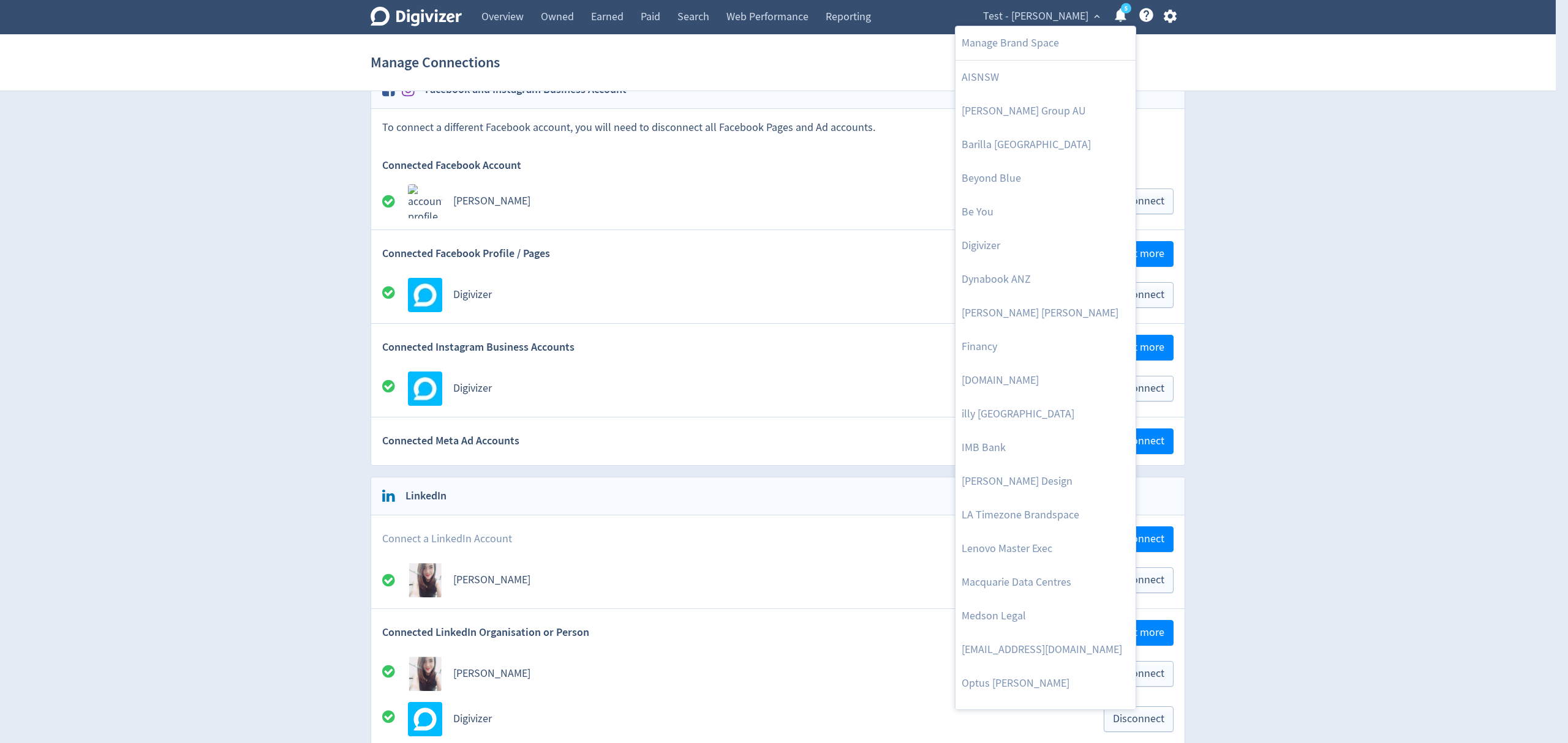
click at [1344, 334] on div at bounding box center [784, 371] width 1568 height 743
